Goal: Task Accomplishment & Management: Manage account settings

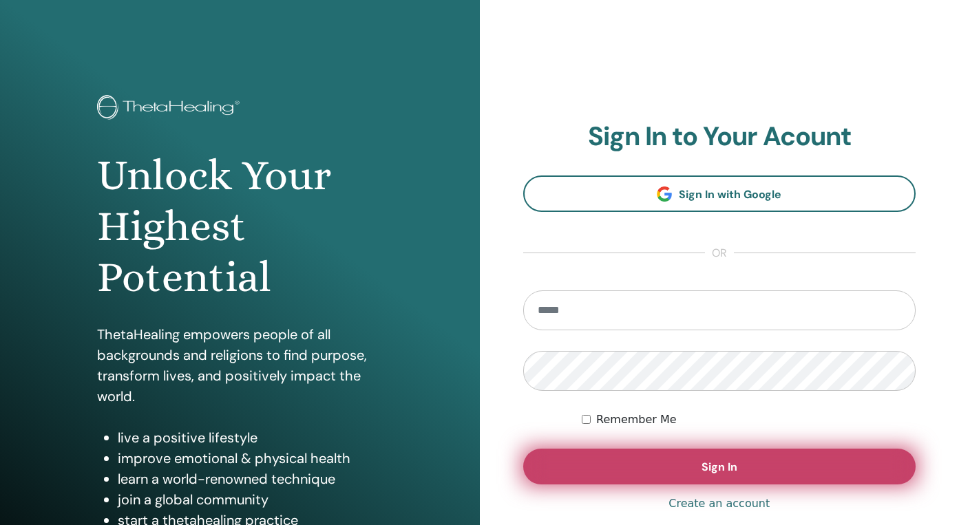
type input "**********"
click at [633, 474] on button "Sign In" at bounding box center [719, 467] width 393 height 36
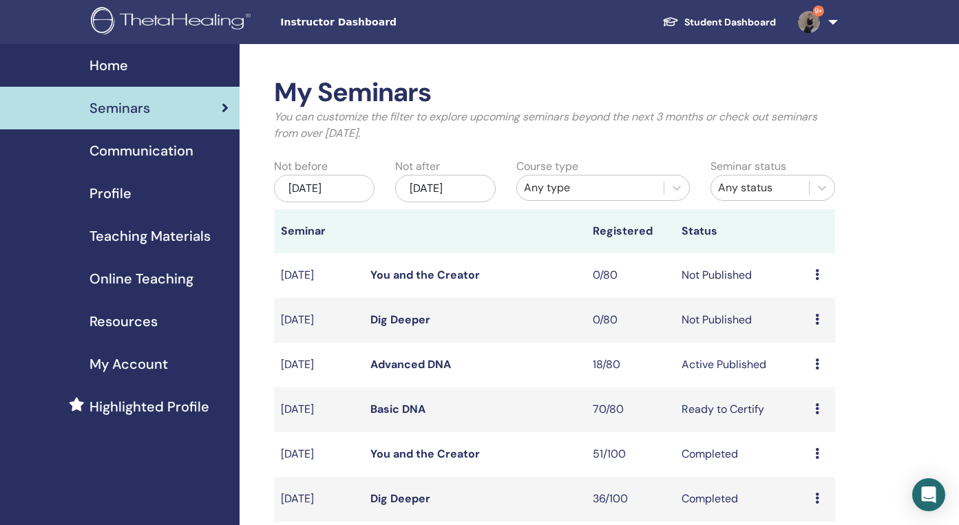
click at [426, 356] on td "Advanced DNA" at bounding box center [475, 365] width 222 height 45
click at [425, 366] on link "Advanced DNA" at bounding box center [410, 364] width 81 height 14
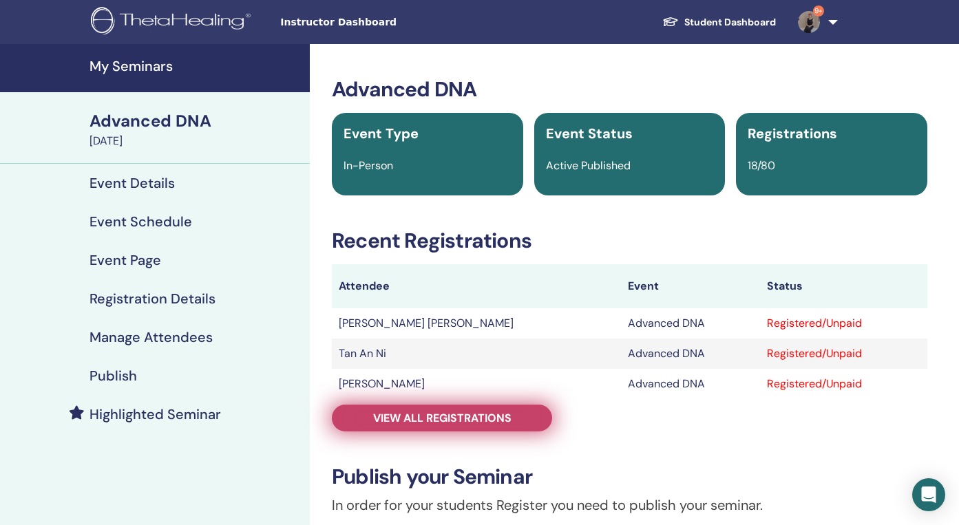
click at [437, 414] on span "View all registrations" at bounding box center [442, 418] width 138 height 14
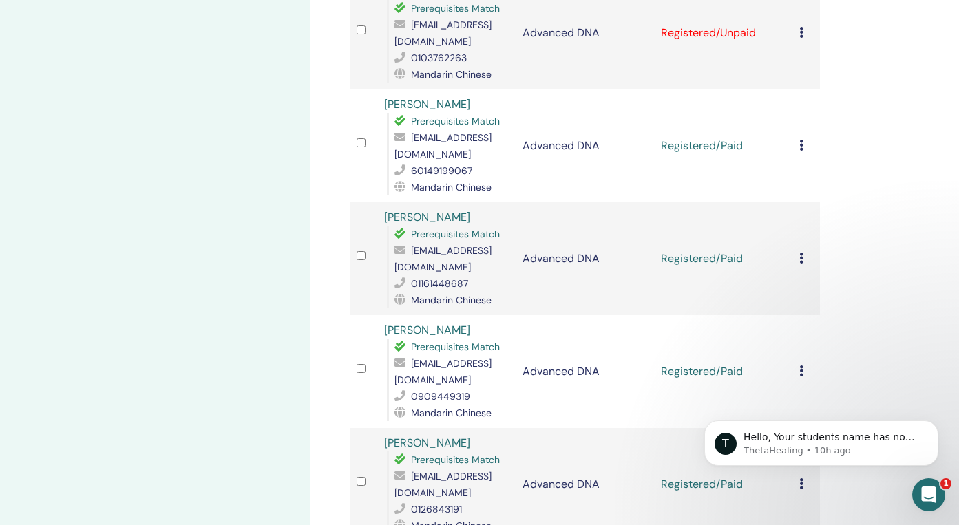
scroll to position [620, 0]
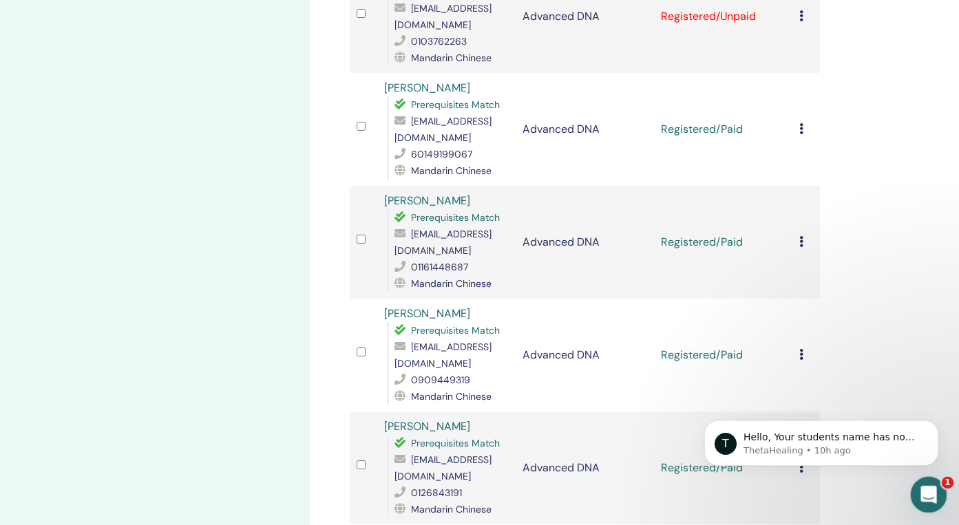
click at [931, 490] on icon "Open Intercom Messenger" at bounding box center [927, 493] width 23 height 23
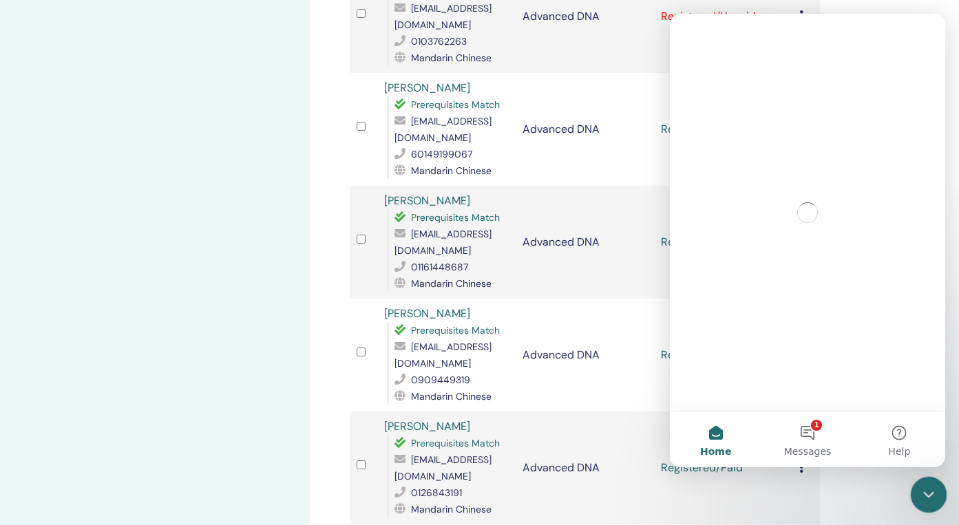
scroll to position [0, 0]
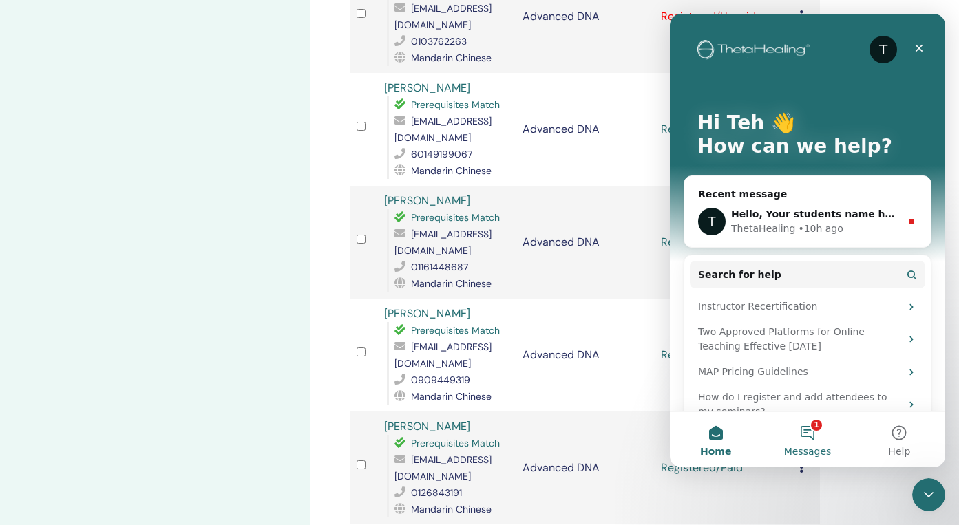
click at [788, 432] on button "1 Messages" at bounding box center [807, 439] width 92 height 55
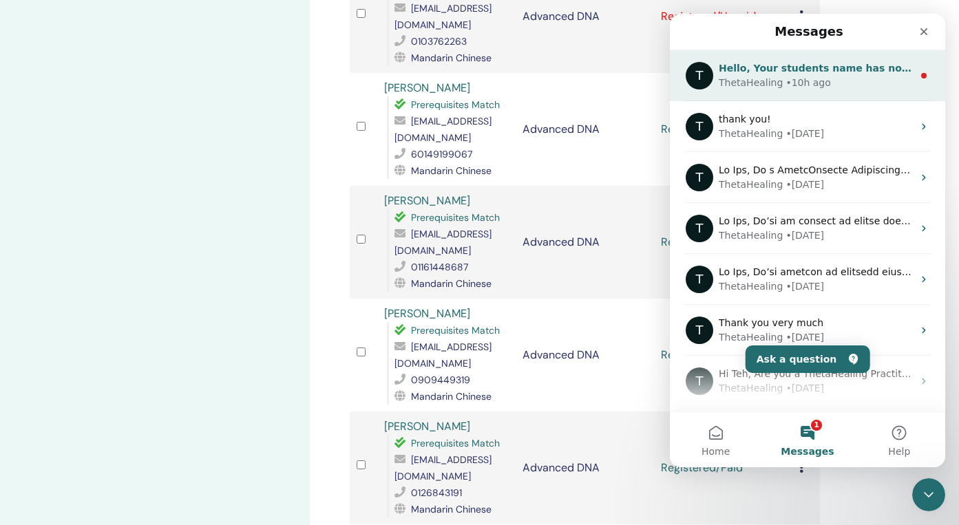
click at [811, 54] on div "T Hello, Your students name has now been updated per your request. Can you conf…" at bounding box center [807, 75] width 275 height 51
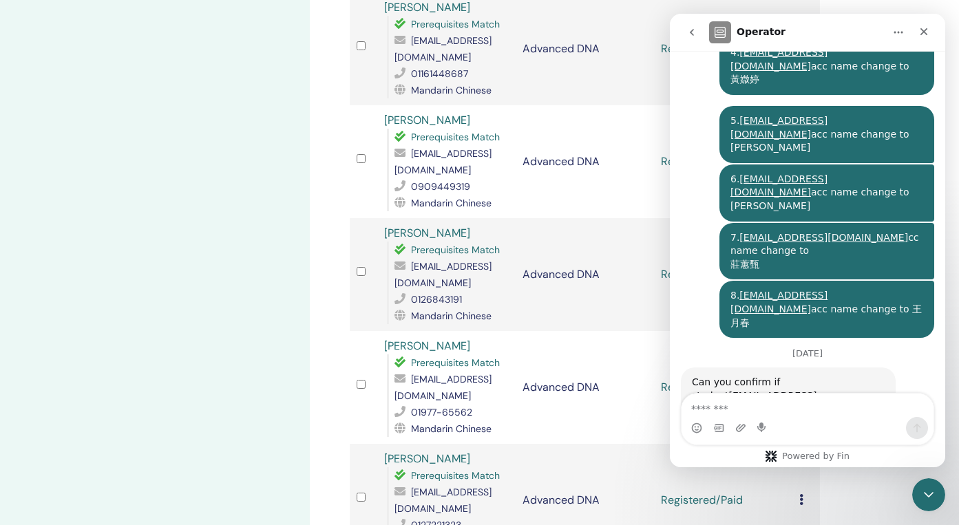
scroll to position [785, 0]
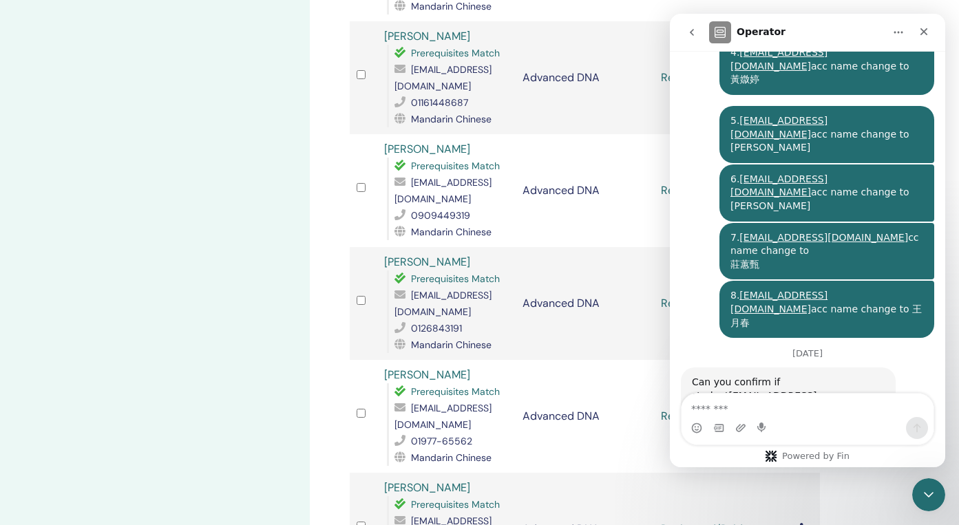
click at [717, 410] on textarea "Message…" at bounding box center [808, 405] width 252 height 23
type textarea "**********"
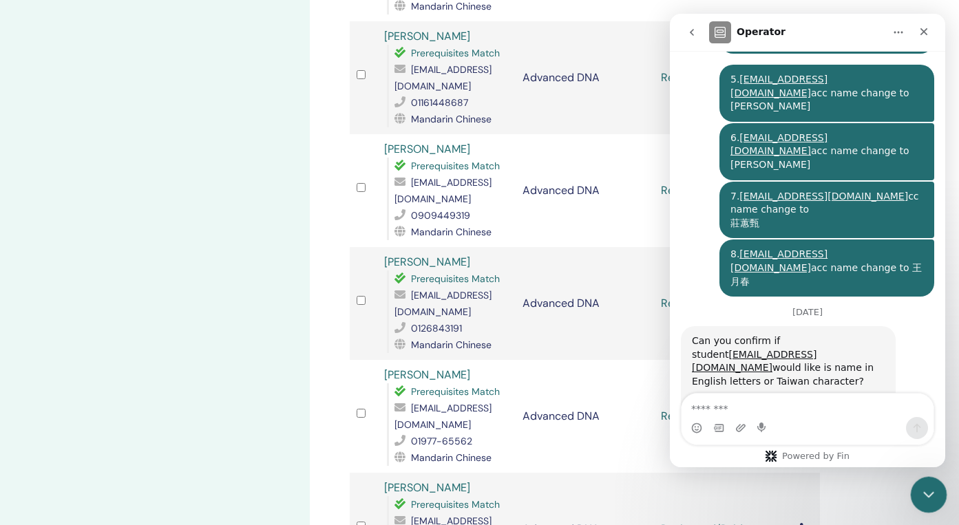
click at [930, 488] on icon "Close Intercom Messenger" at bounding box center [926, 493] width 17 height 17
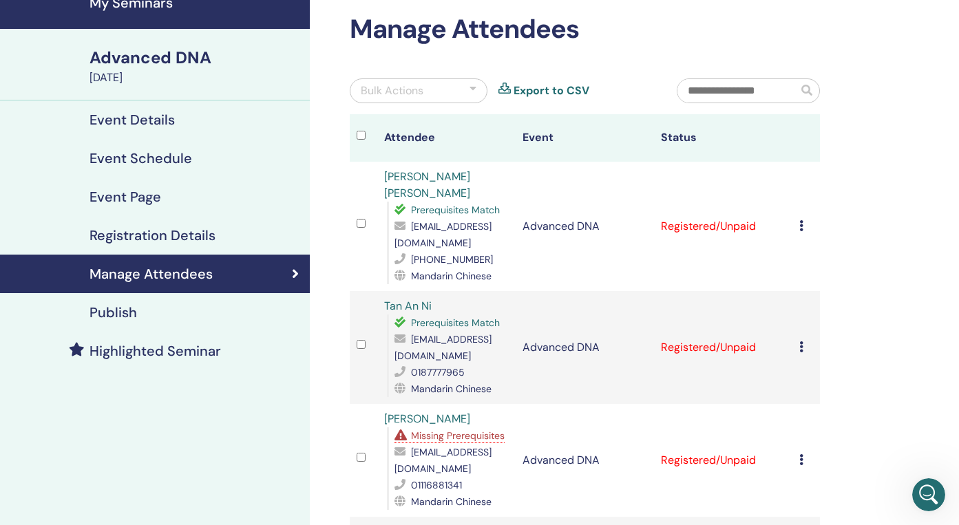
scroll to position [0, 0]
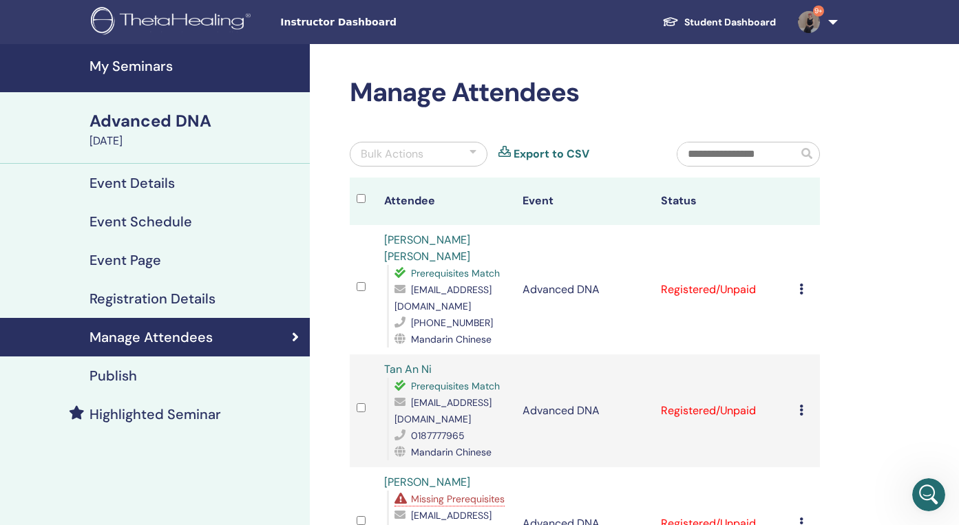
click at [434, 151] on div "Bulk Actions" at bounding box center [419, 154] width 138 height 25
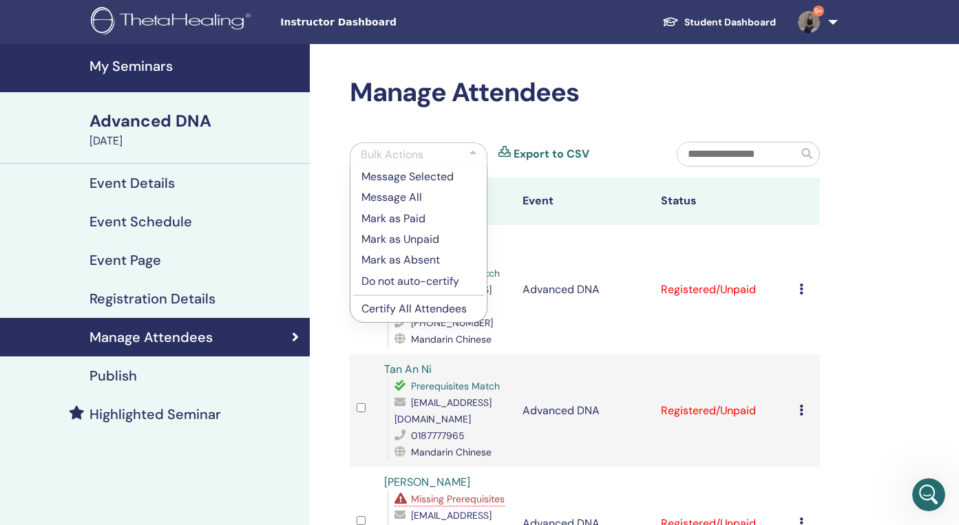
click at [421, 220] on p "Mark as Paid" at bounding box center [418, 219] width 114 height 17
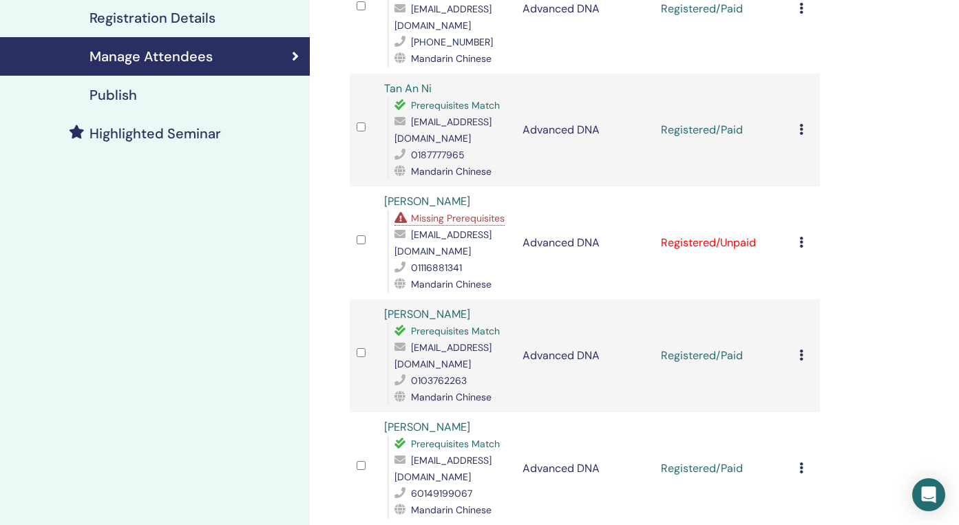
scroll to position [377, 0]
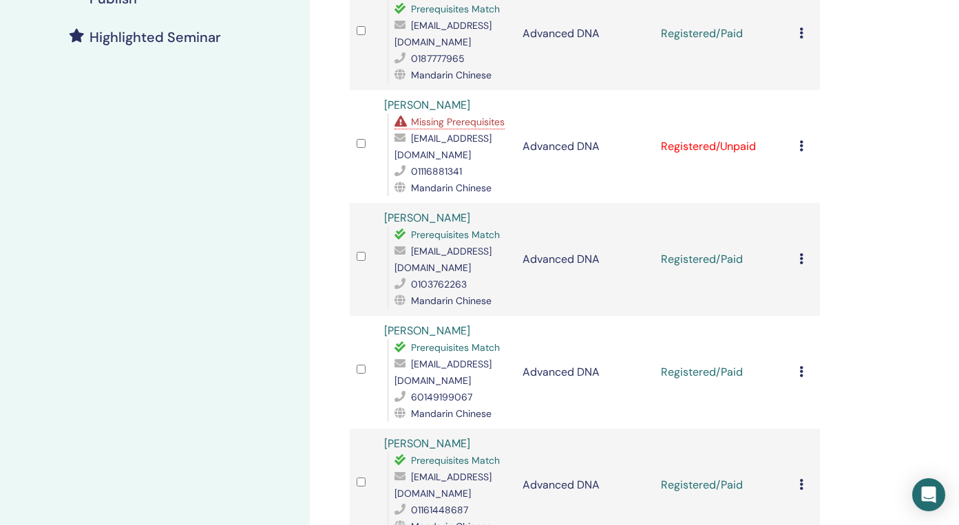
click at [568, 316] on td "Advanced DNA" at bounding box center [585, 372] width 138 height 113
click at [803, 251] on div "Cancel Registration Do not auto-certify Mark as Paid Mark as Unpaid Mark as Abs…" at bounding box center [806, 259] width 14 height 17
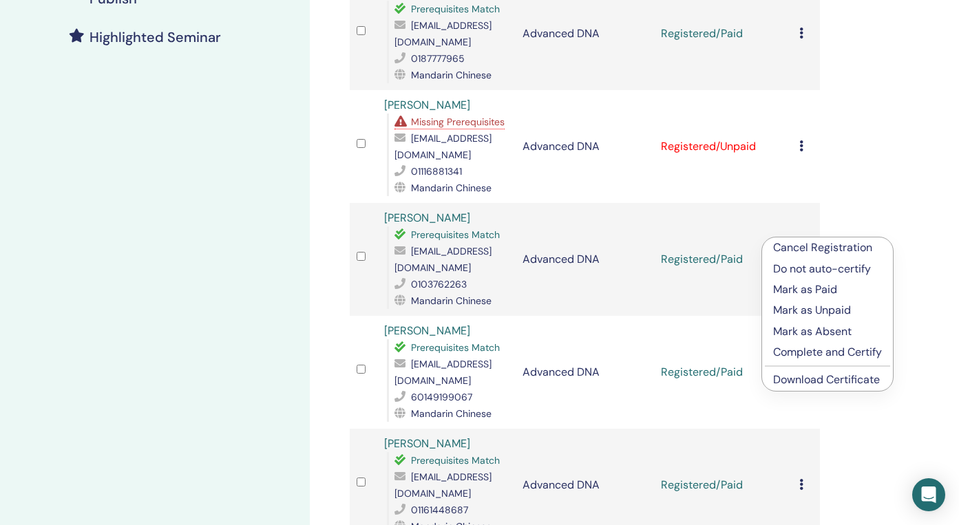
click at [802, 388] on li "Download Certificate" at bounding box center [827, 380] width 131 height 21
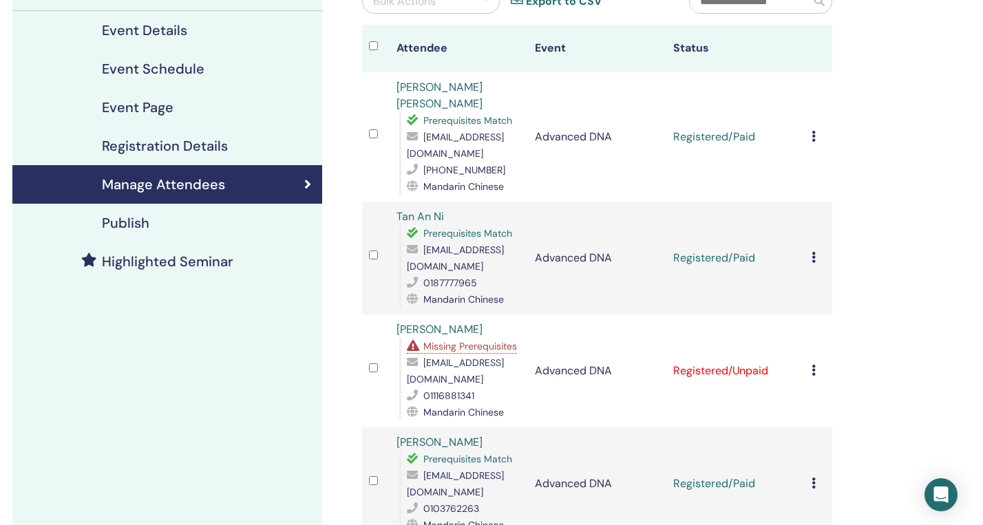
scroll to position [145, 0]
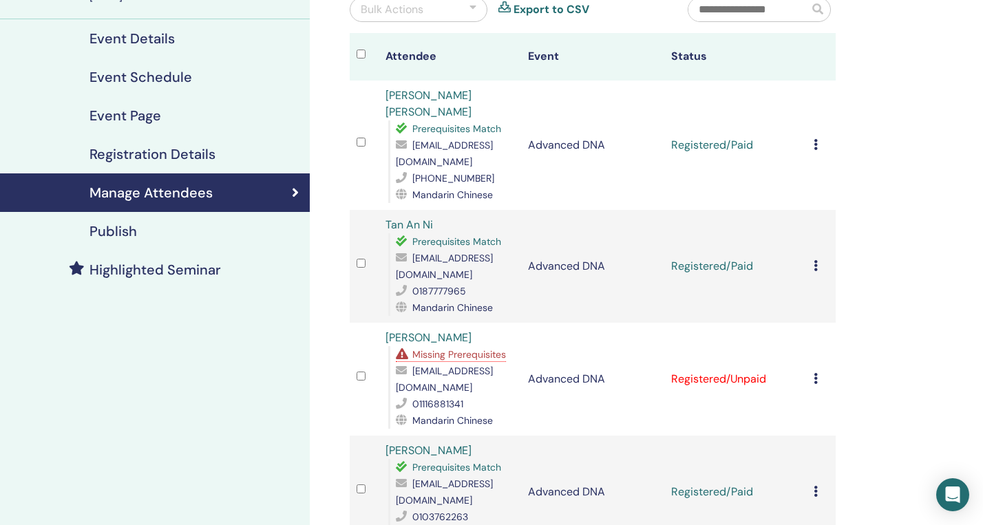
click at [814, 139] on icon at bounding box center [816, 144] width 4 height 11
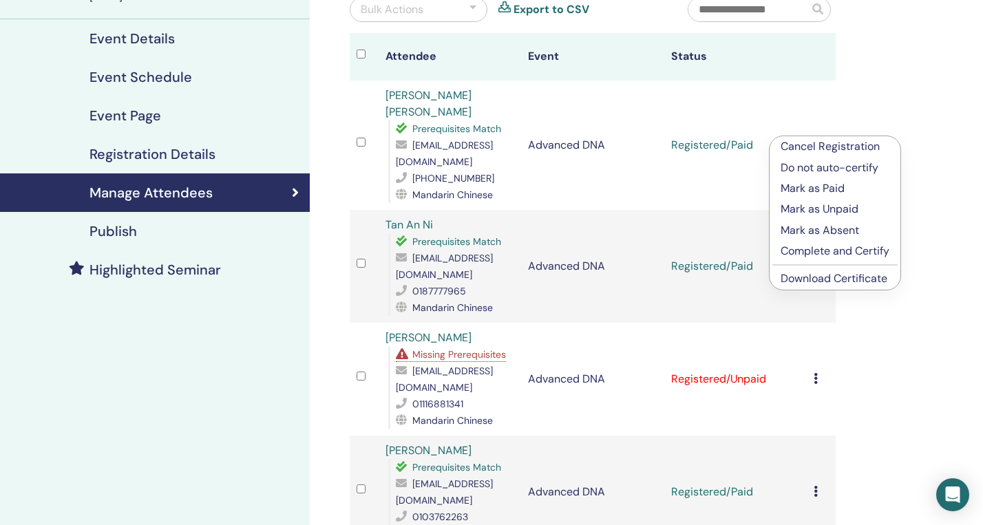
click at [796, 280] on link "Download Certificate" at bounding box center [834, 278] width 107 height 14
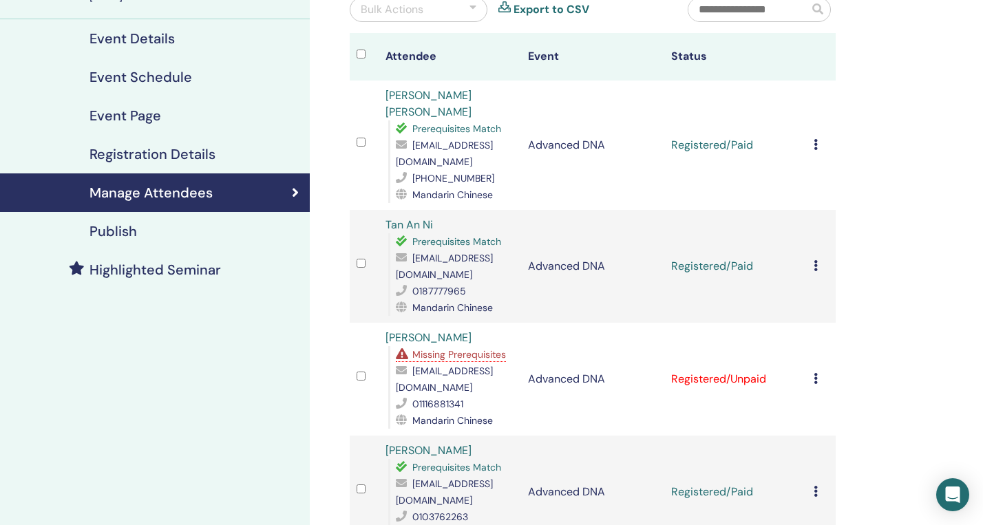
click at [818, 260] on icon at bounding box center [816, 265] width 4 height 11
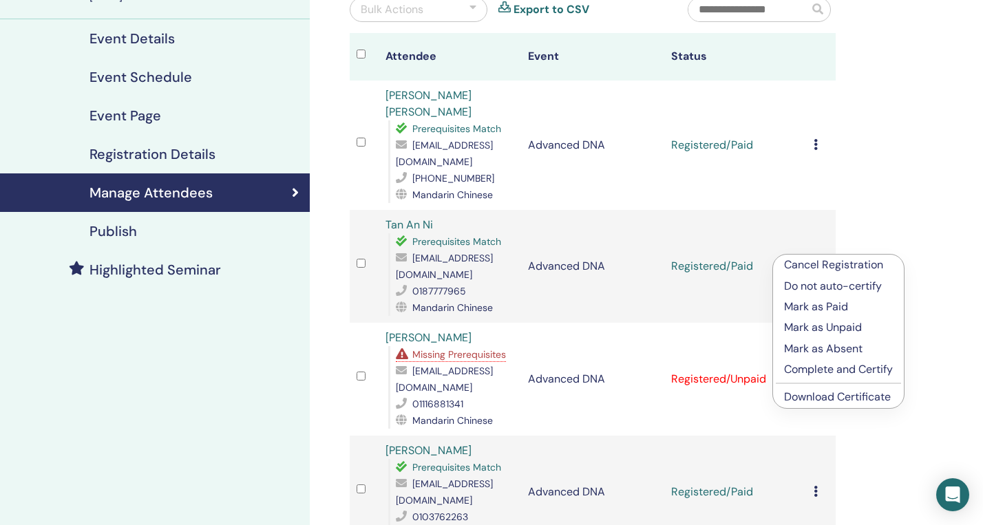
click at [797, 389] on li "Download Certificate" at bounding box center [838, 397] width 131 height 21
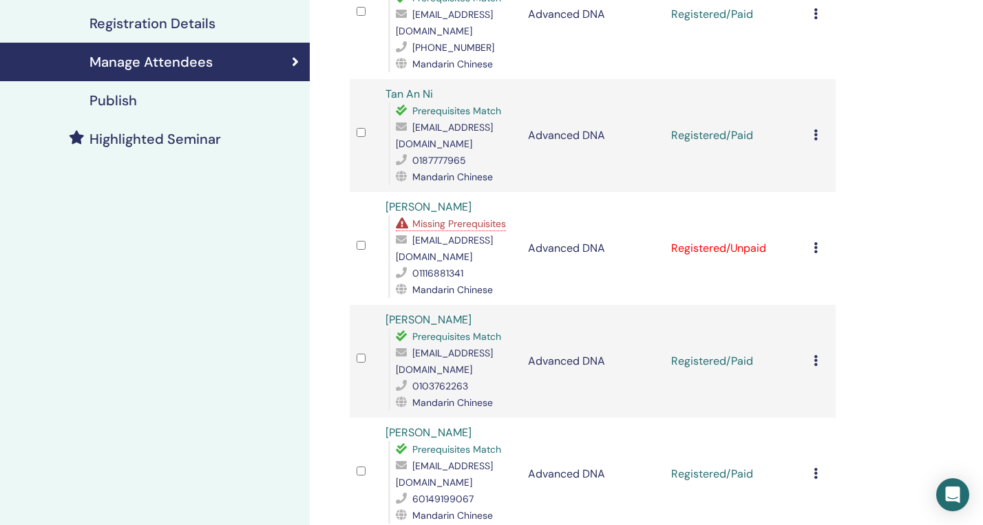
scroll to position [277, 0]
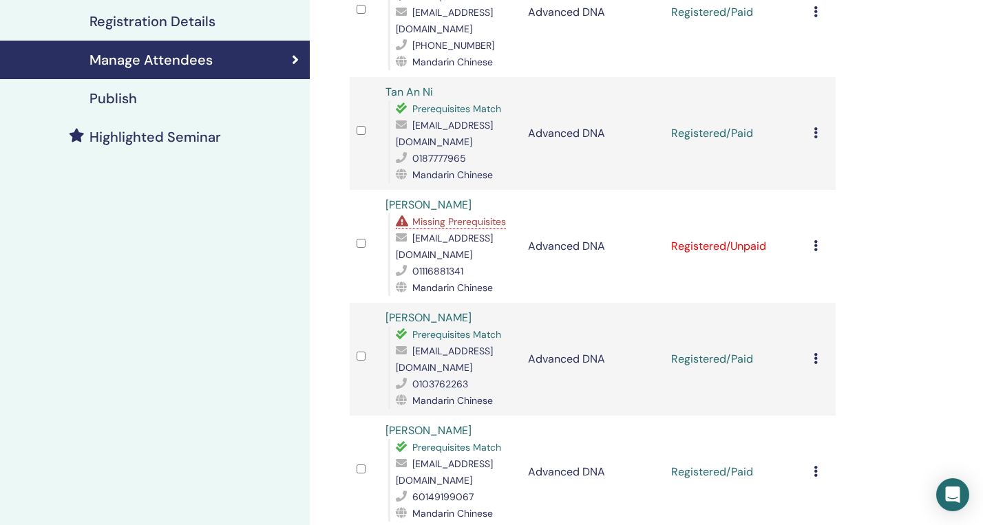
click at [817, 353] on icon at bounding box center [816, 358] width 4 height 11
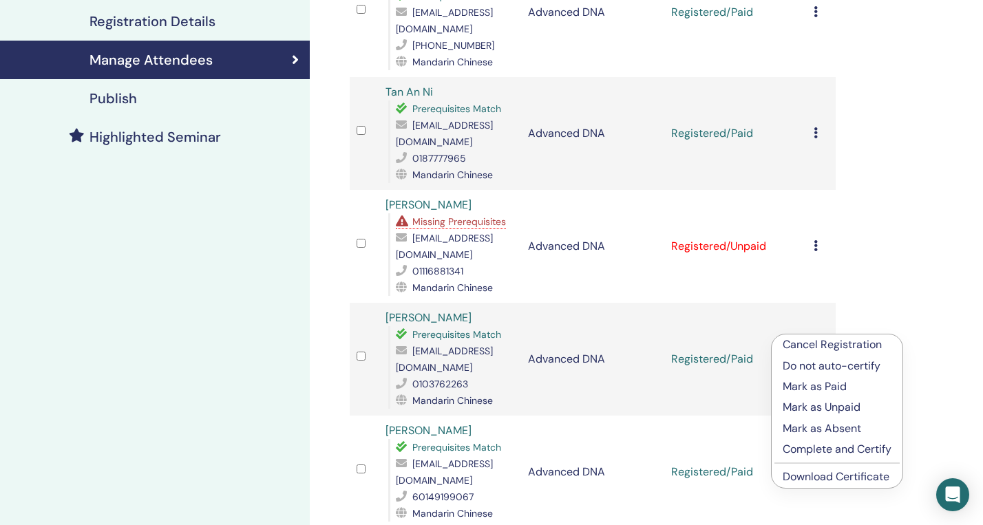
click at [806, 481] on link "Download Certificate" at bounding box center [836, 477] width 107 height 14
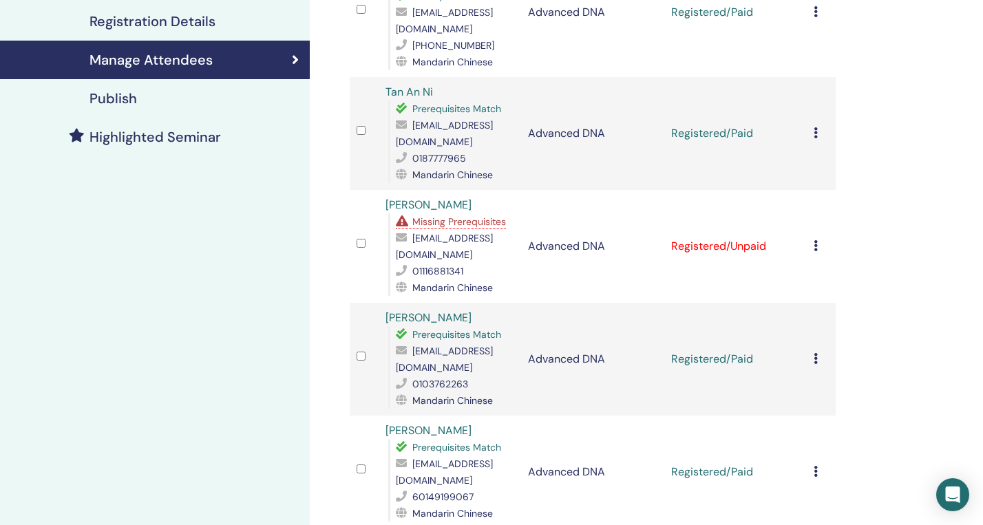
click at [816, 127] on icon at bounding box center [816, 132] width 4 height 11
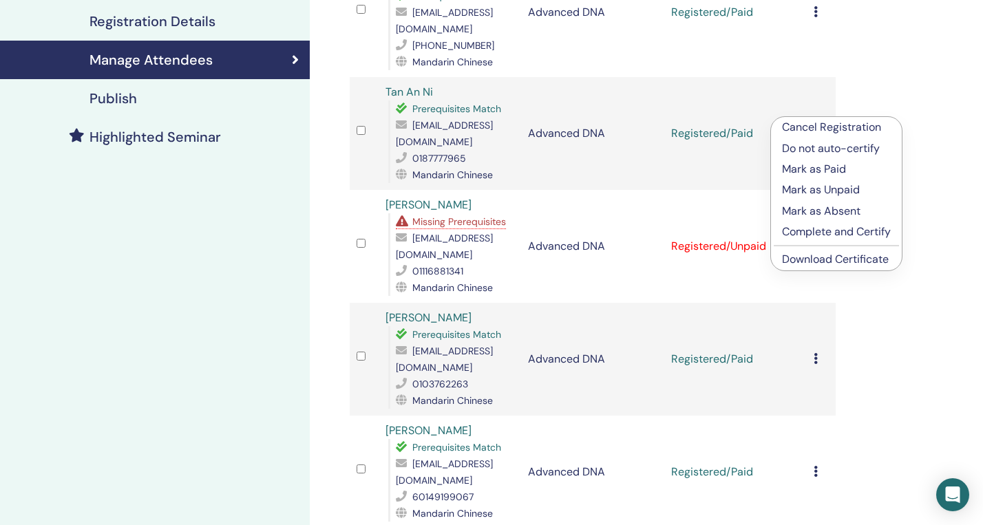
click at [805, 258] on link "Download Certificate" at bounding box center [835, 259] width 107 height 14
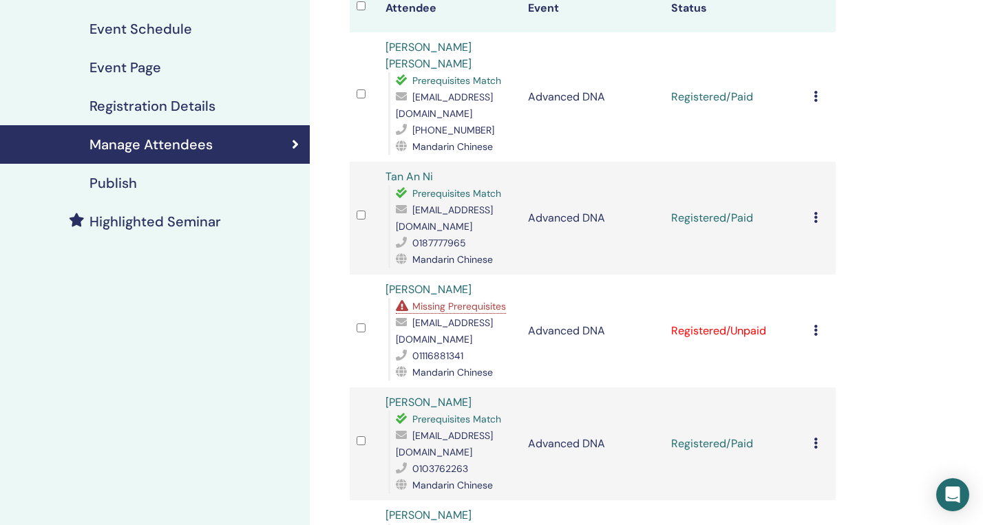
scroll to position [0, 0]
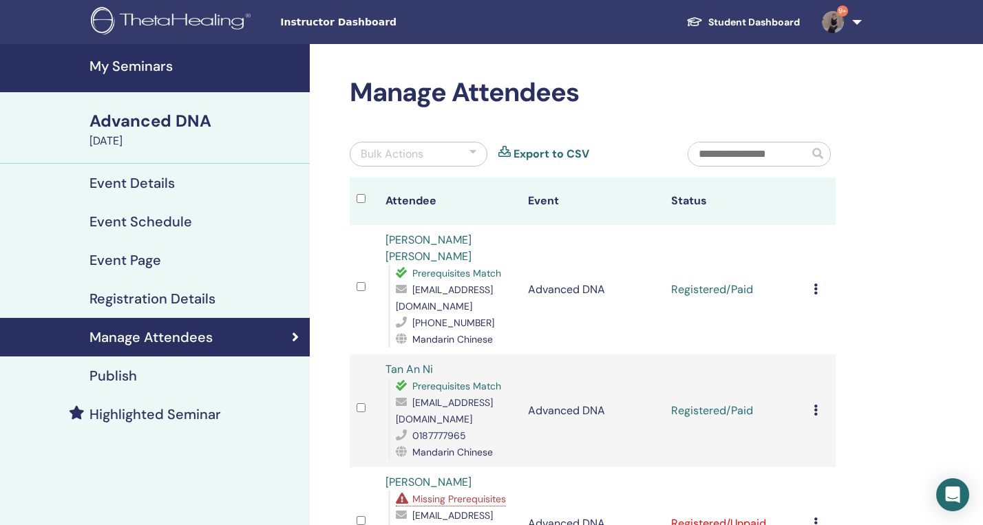
click at [150, 63] on h4 "My Seminars" at bounding box center [196, 66] width 212 height 17
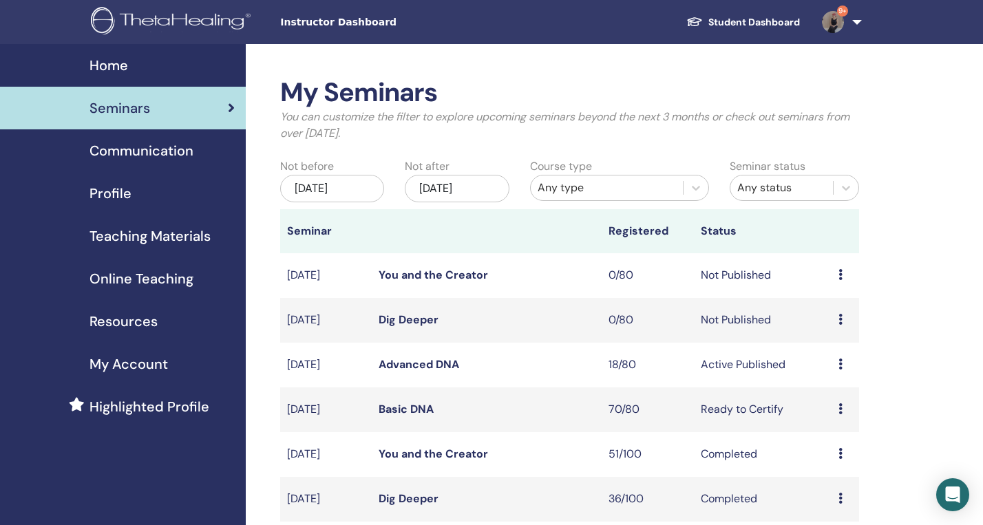
click at [412, 408] on link "Basic DNA" at bounding box center [406, 409] width 55 height 14
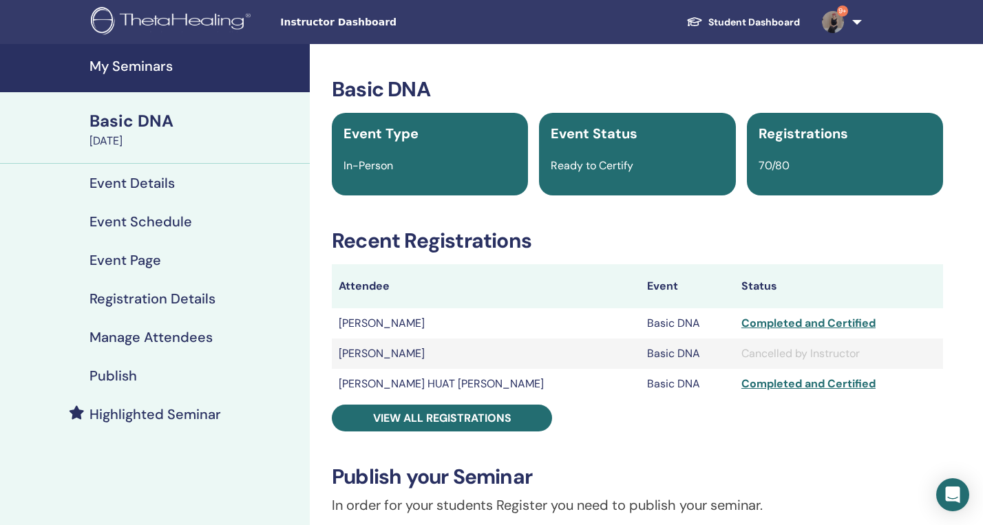
scroll to position [8, 0]
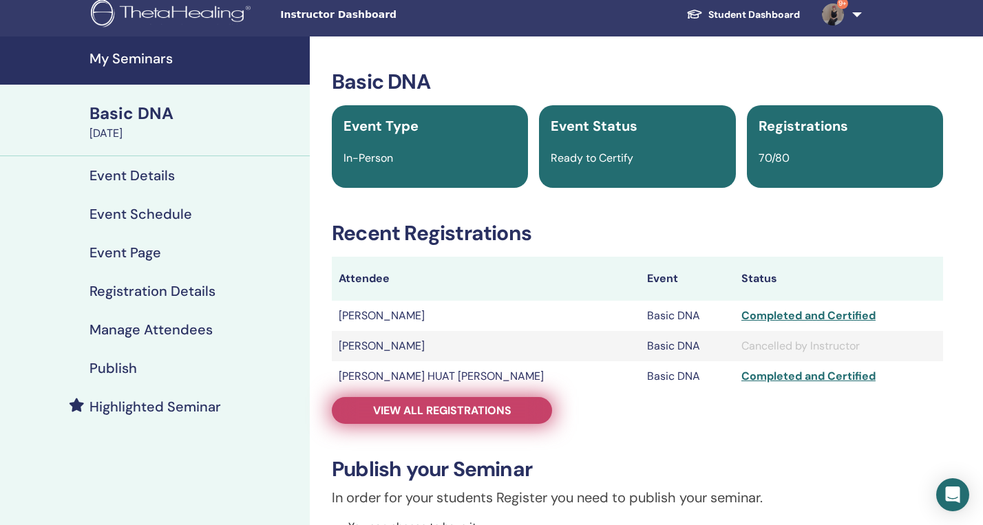
click at [469, 403] on span "View all registrations" at bounding box center [442, 410] width 138 height 14
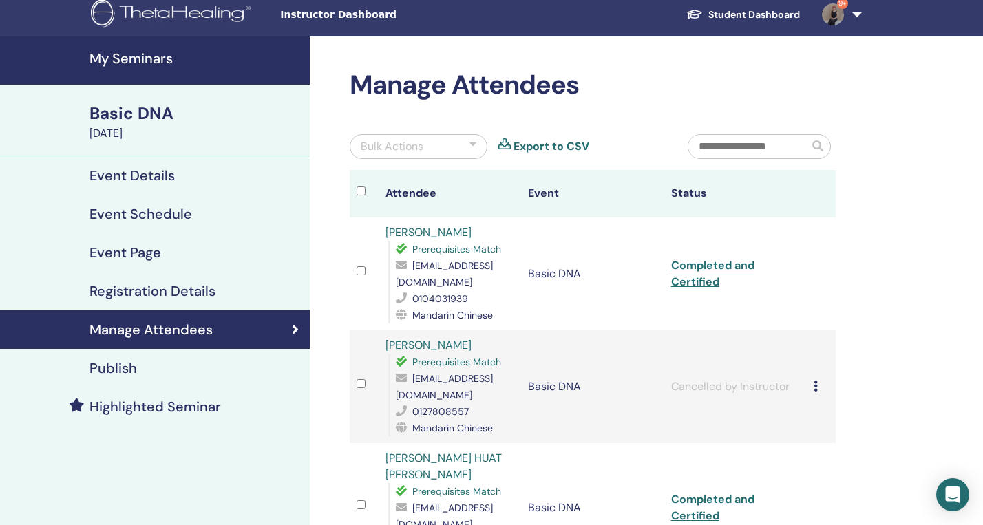
click at [756, 146] on input "text" at bounding box center [748, 146] width 120 height 23
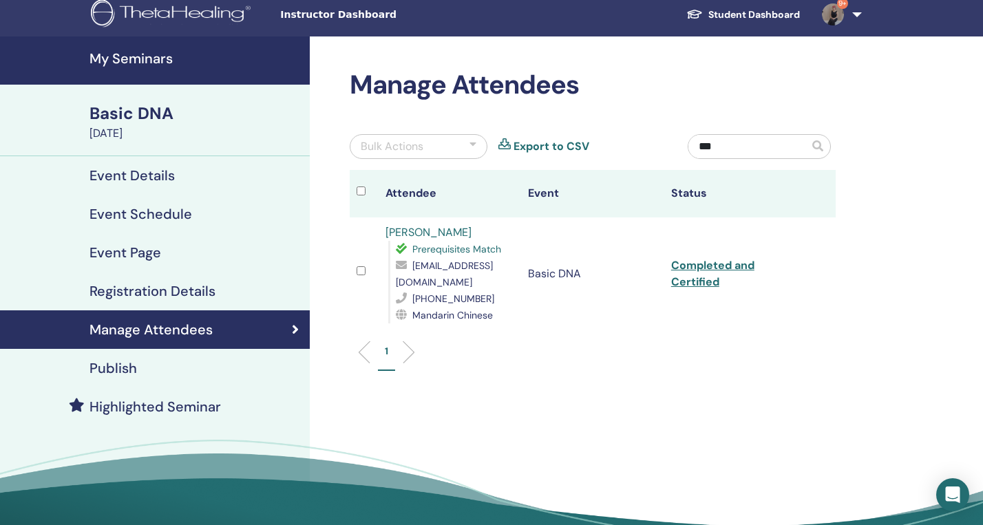
type input "***"
click at [406, 237] on link "Eva Lin" at bounding box center [429, 232] width 86 height 14
